Goal: Task Accomplishment & Management: Complete application form

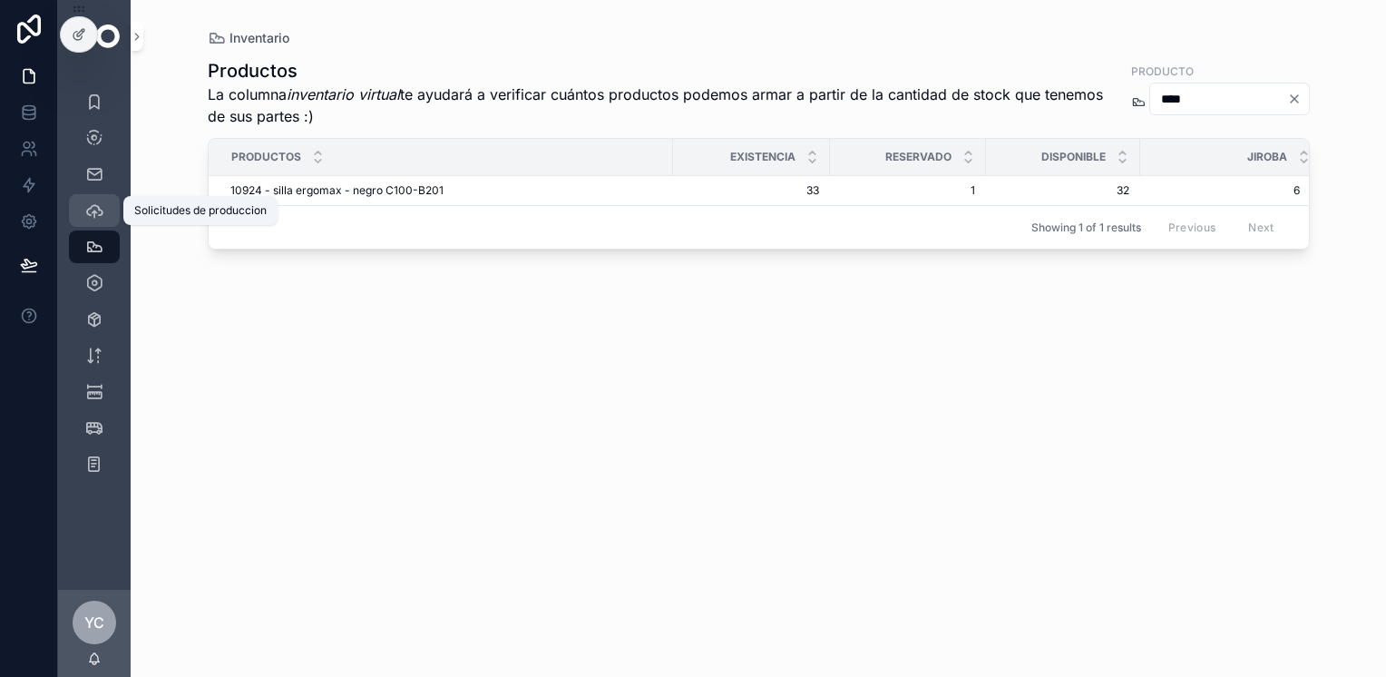
drag, startPoint x: 111, startPoint y: 225, endPoint x: 105, endPoint y: 210, distance: 15.5
click at [103, 210] on div "Solicitudes de produccion" at bounding box center [94, 210] width 29 height 29
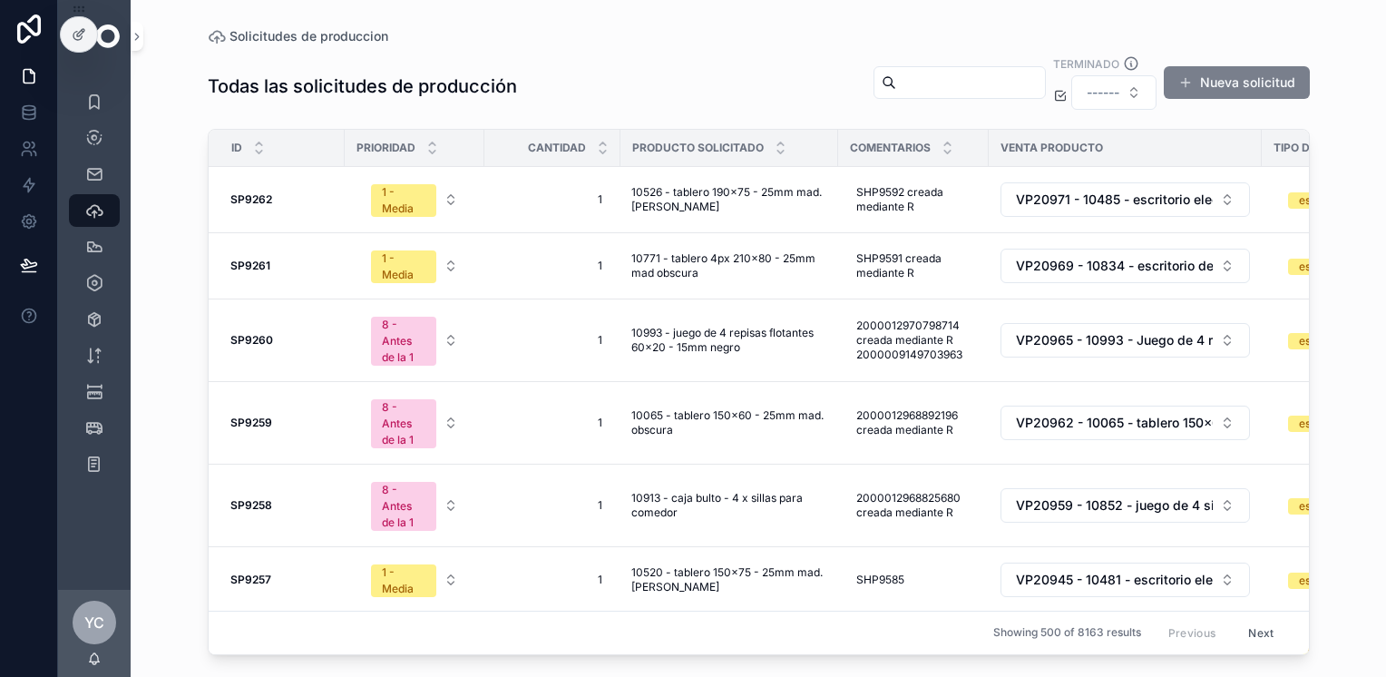
click at [1241, 82] on button "Nueva solicitud" at bounding box center [1237, 82] width 146 height 33
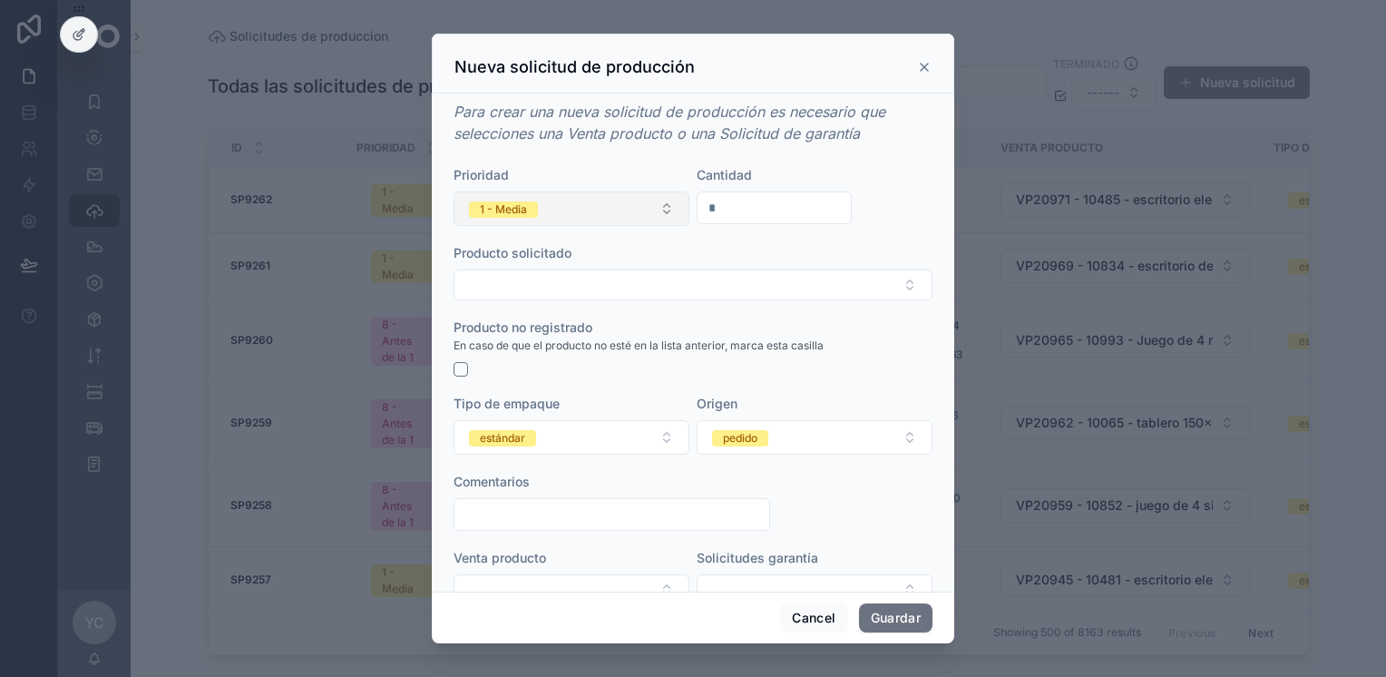
click at [660, 216] on button "1 - Media" at bounding box center [572, 208] width 236 height 34
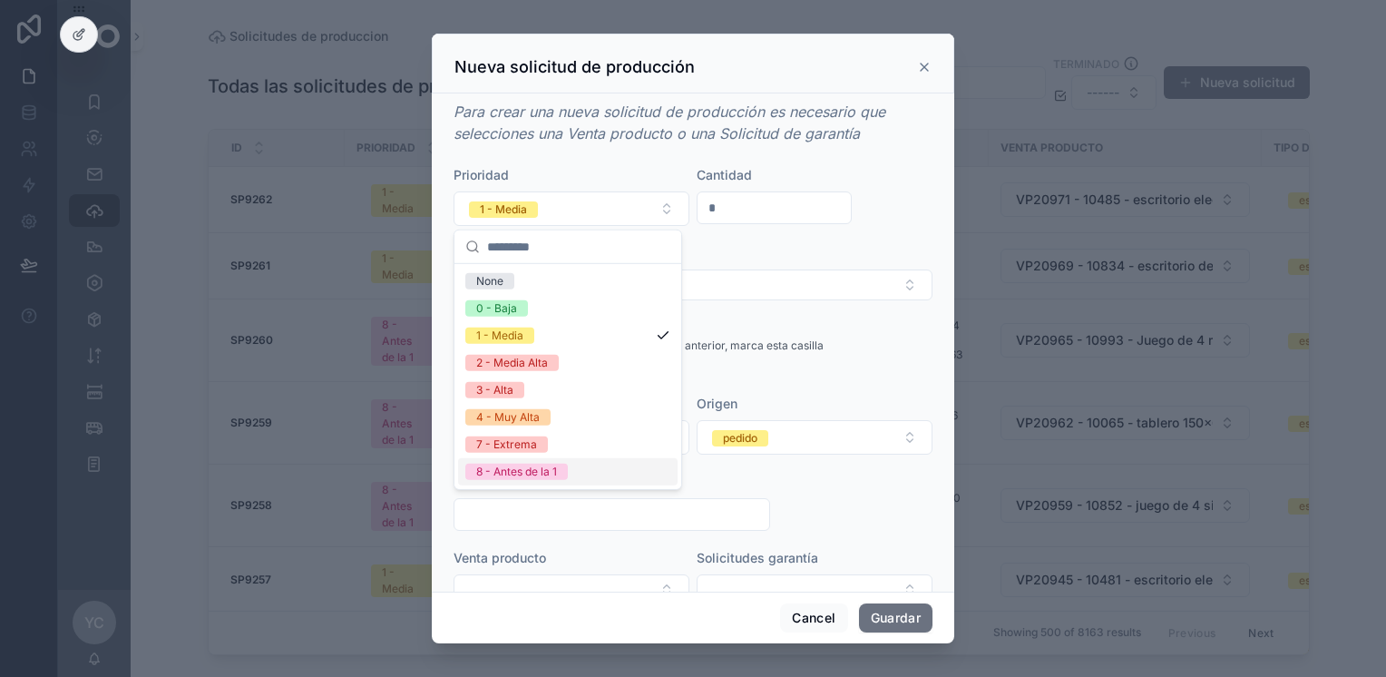
click at [559, 470] on span "8 - Antes de la 1" at bounding box center [516, 471] width 102 height 16
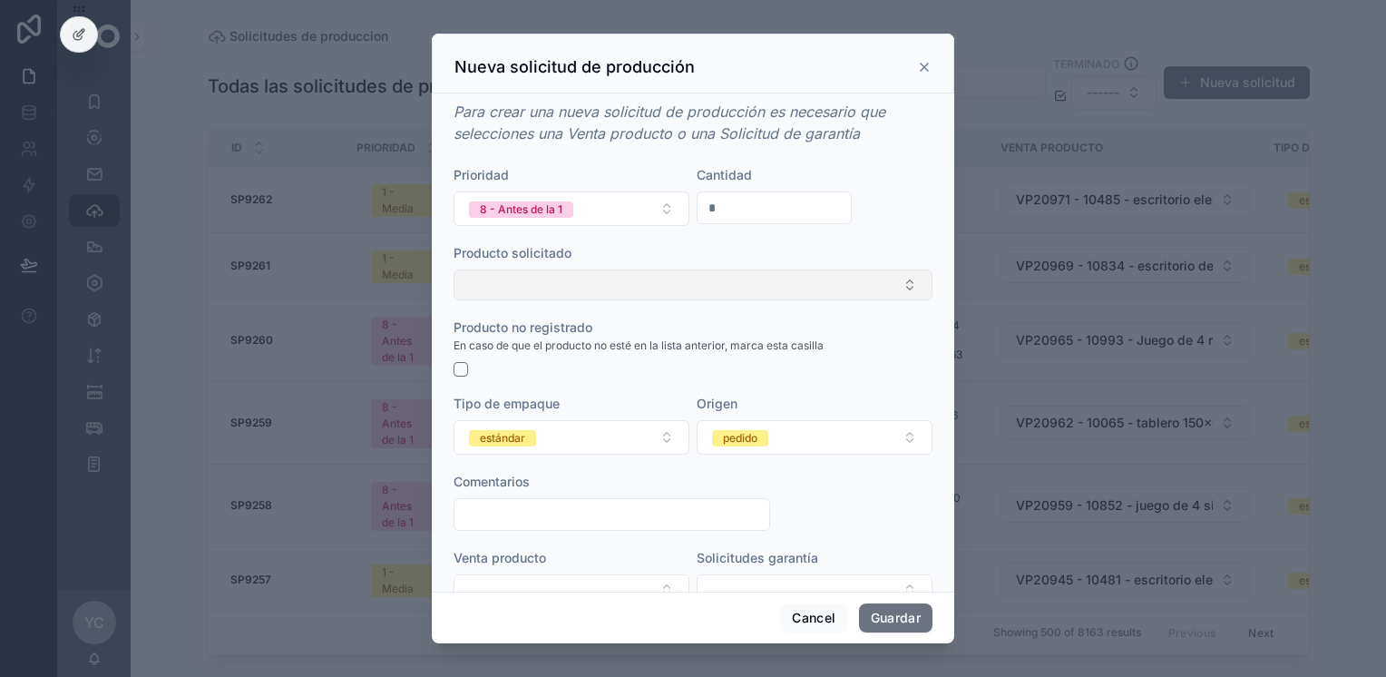
click at [584, 291] on button "Select Button" at bounding box center [693, 284] width 479 height 31
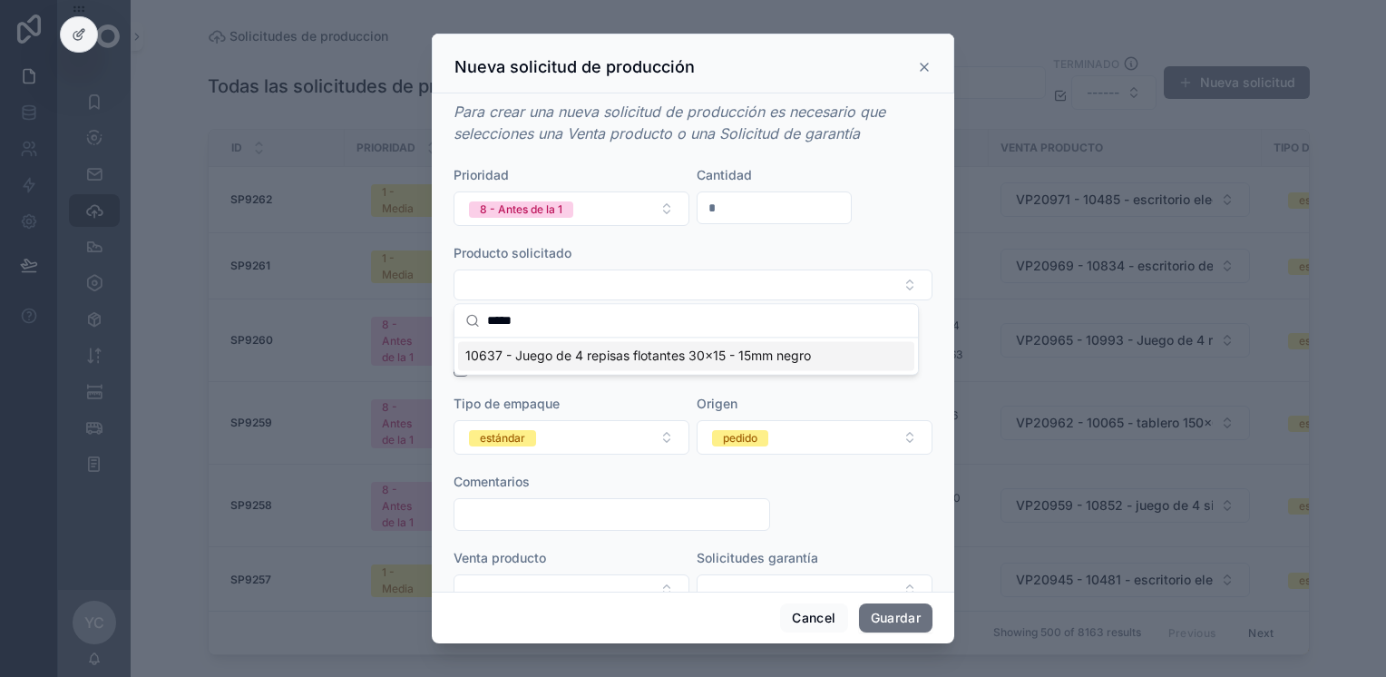
type input "*****"
click at [553, 350] on span "10637 - Juego de 4 repisas flotantes 30x15 - 15mm negro" at bounding box center [638, 355] width 346 height 18
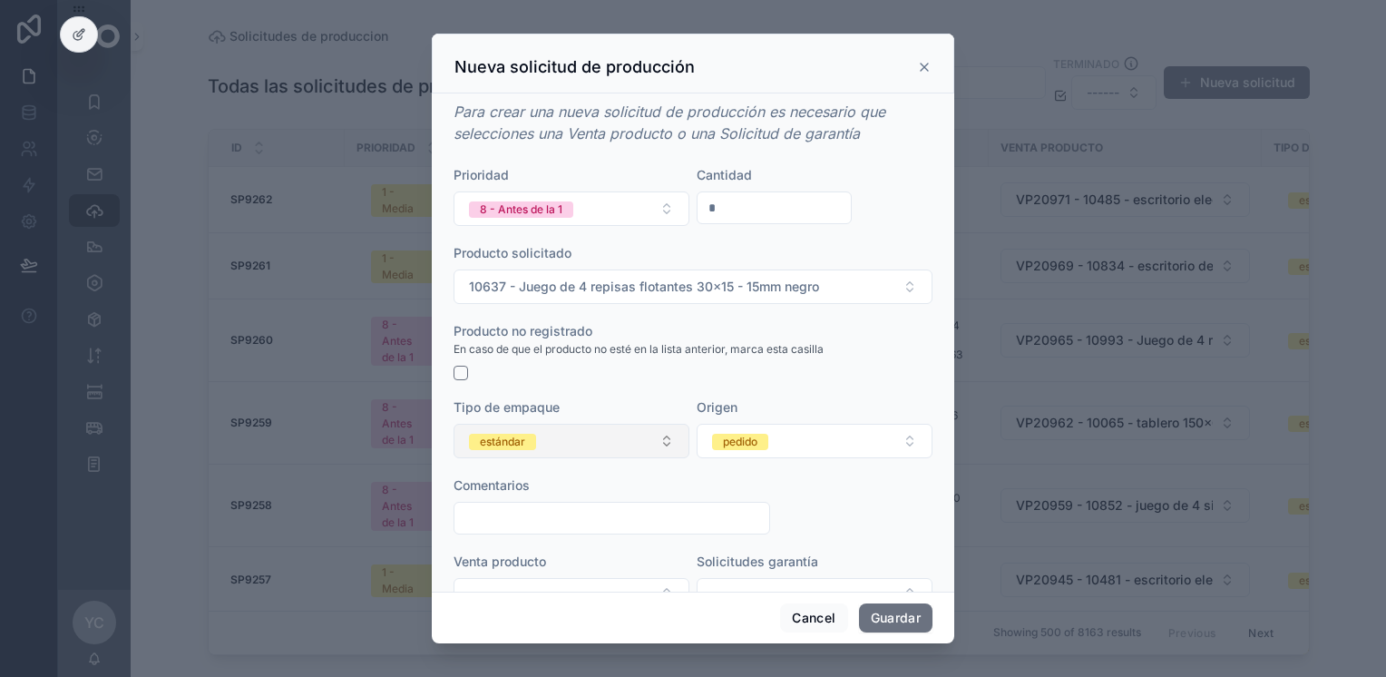
click at [584, 444] on button "estándar" at bounding box center [572, 441] width 236 height 34
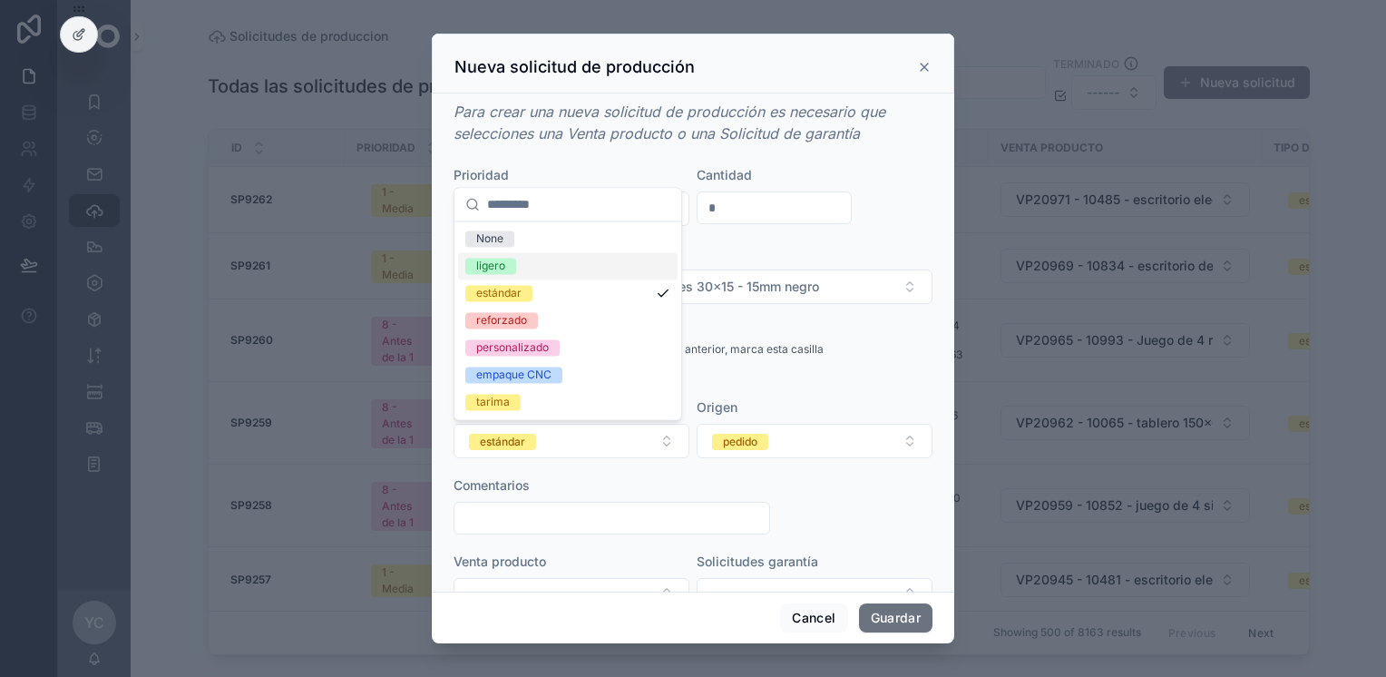
click at [532, 268] on div "ligero" at bounding box center [568, 265] width 220 height 27
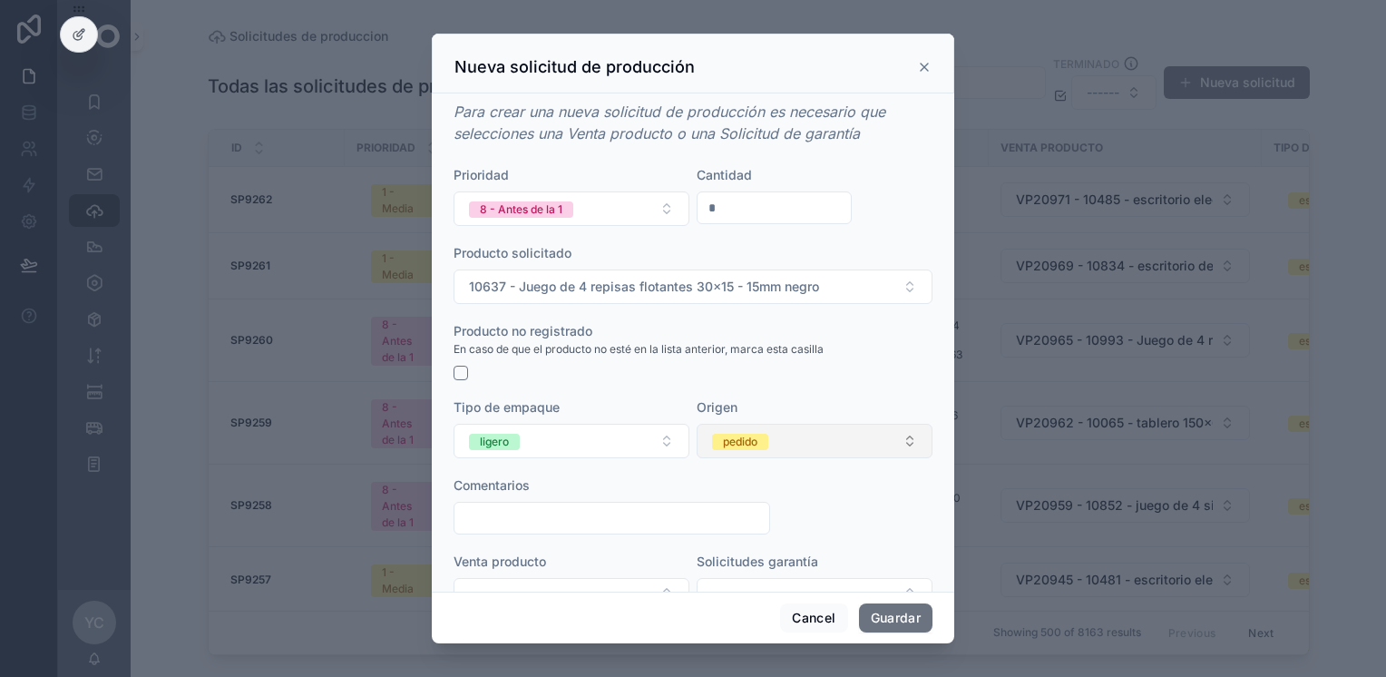
click at [725, 441] on div "pedido" at bounding box center [740, 442] width 34 height 16
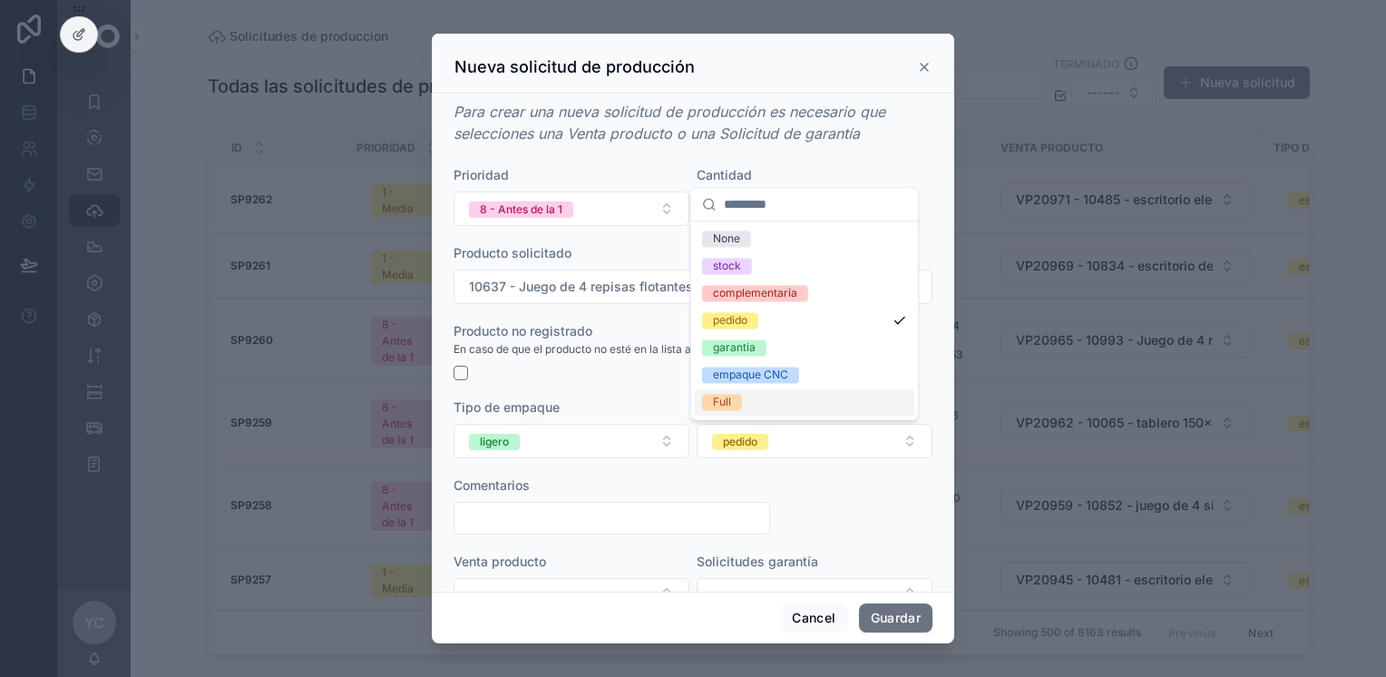
click at [736, 412] on div "Full" at bounding box center [805, 401] width 220 height 27
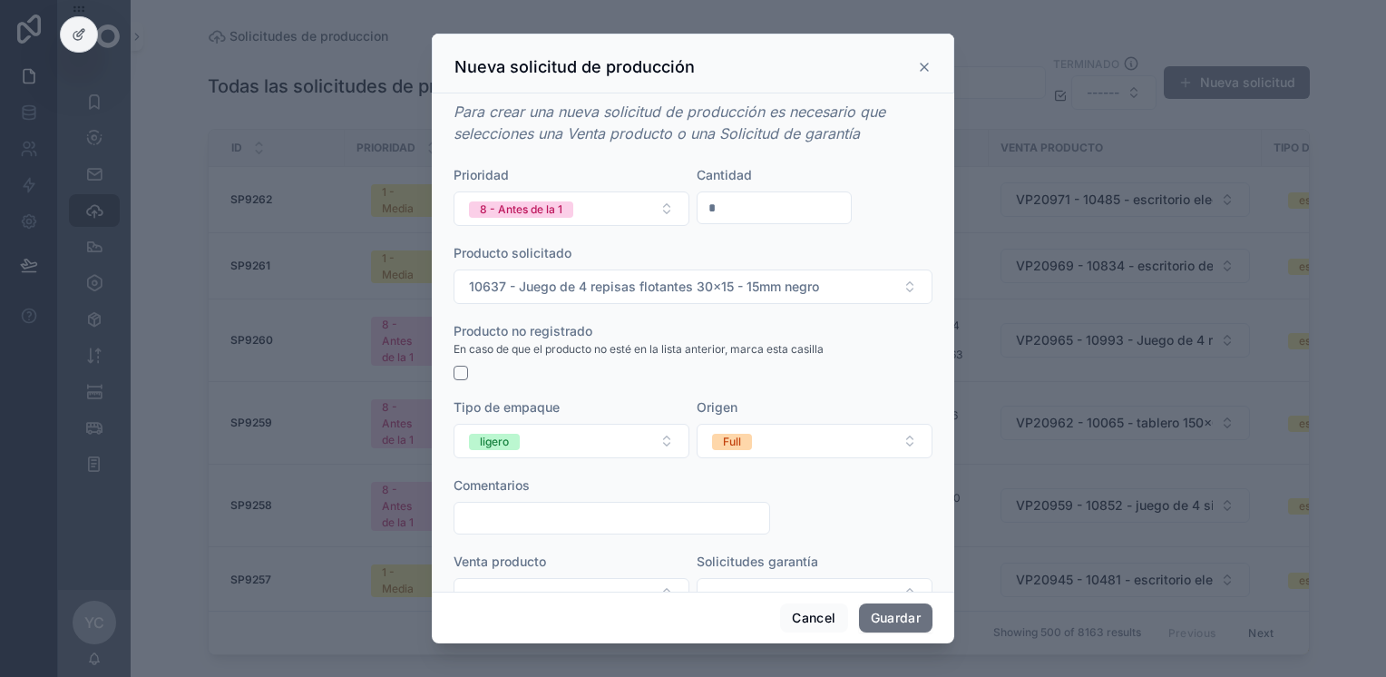
click at [581, 521] on input "scrollable content" at bounding box center [611, 517] width 315 height 25
type input "**********"
click at [890, 612] on button "Guardar" at bounding box center [895, 617] width 73 height 29
